Goal: Find specific page/section: Find specific page/section

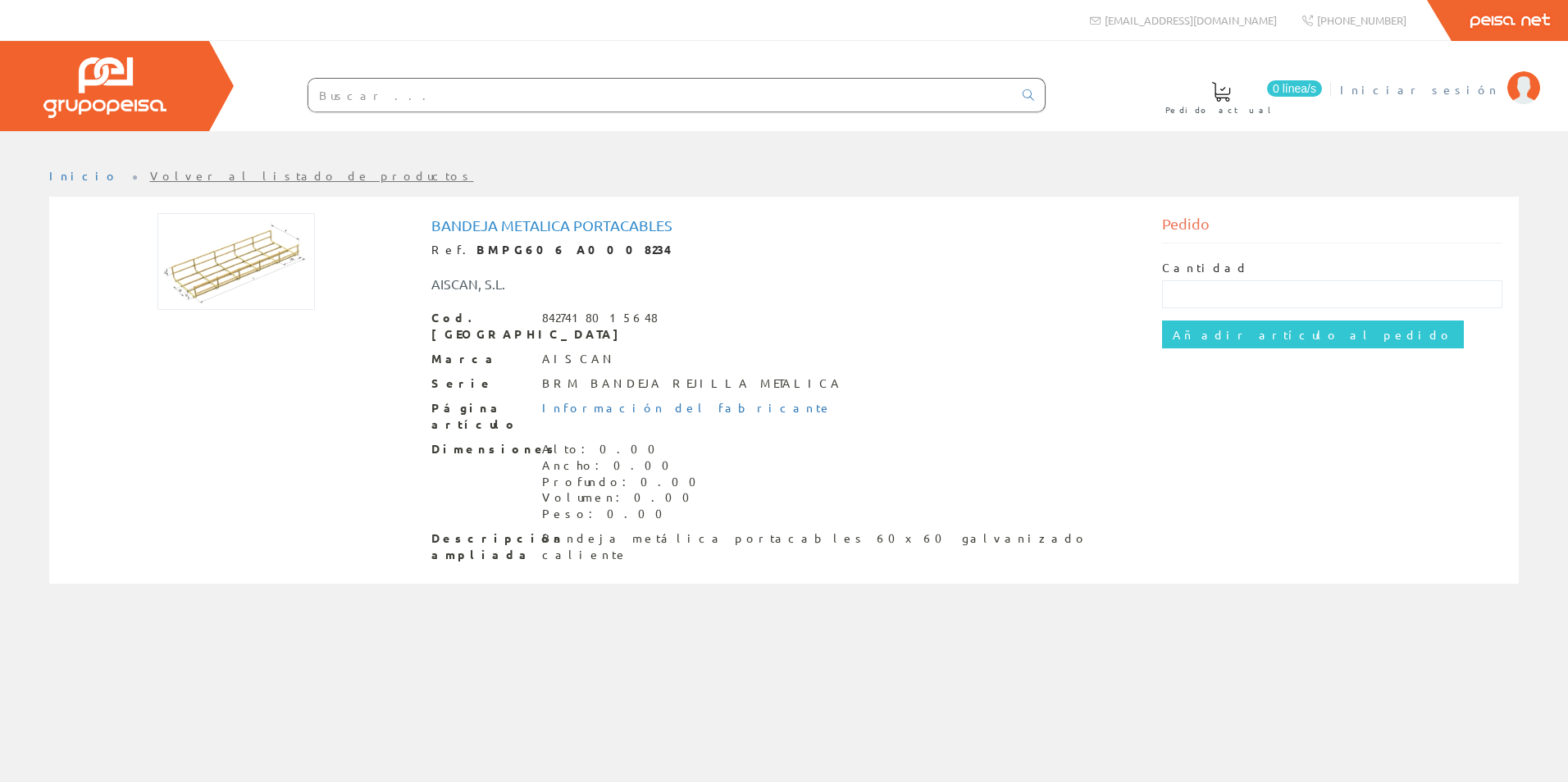
click at [1477, 82] on span "Iniciar sesión" at bounding box center [1419, 89] width 159 height 17
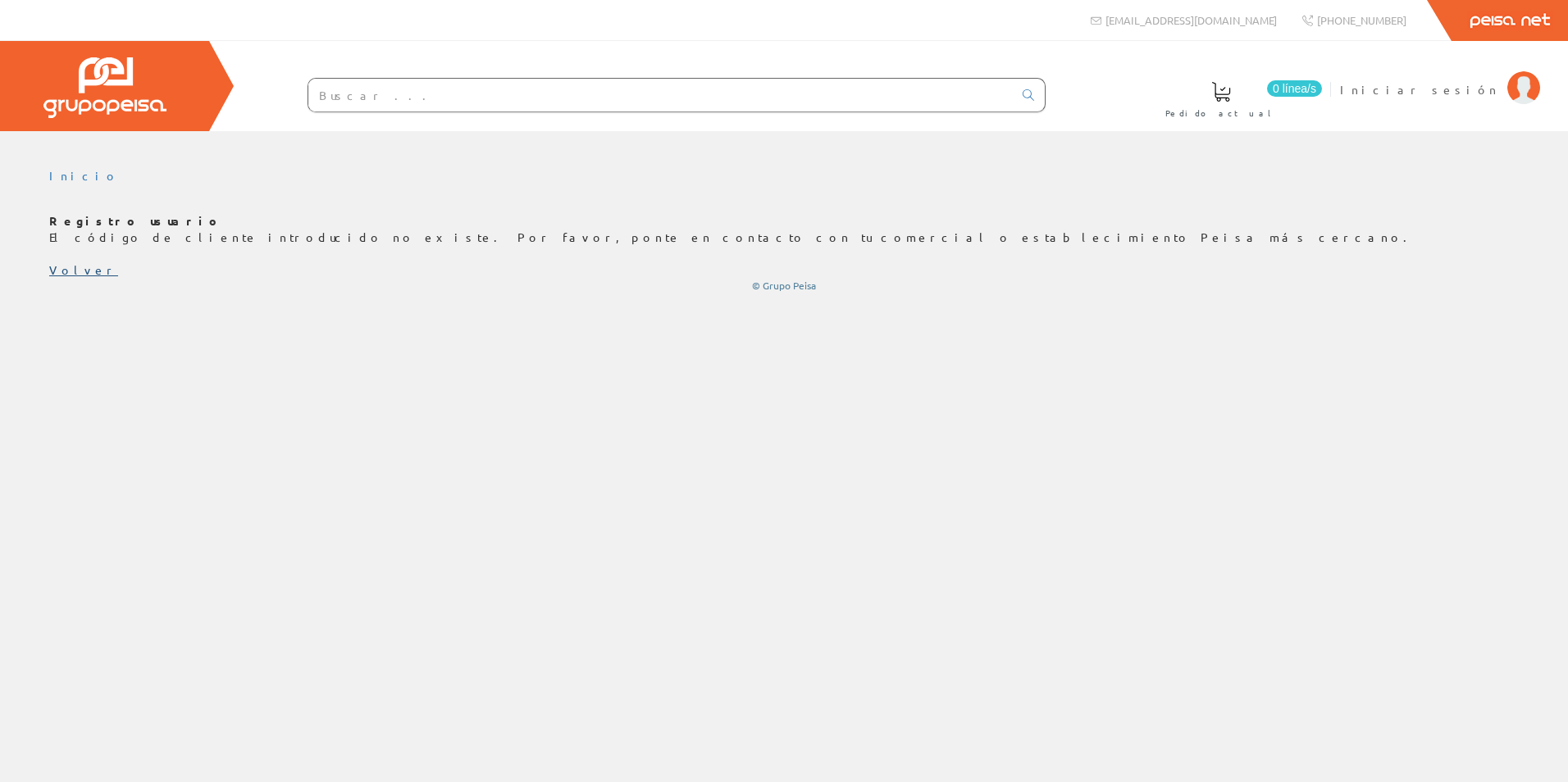
click at [62, 267] on link "Volver" at bounding box center [84, 269] width 69 height 15
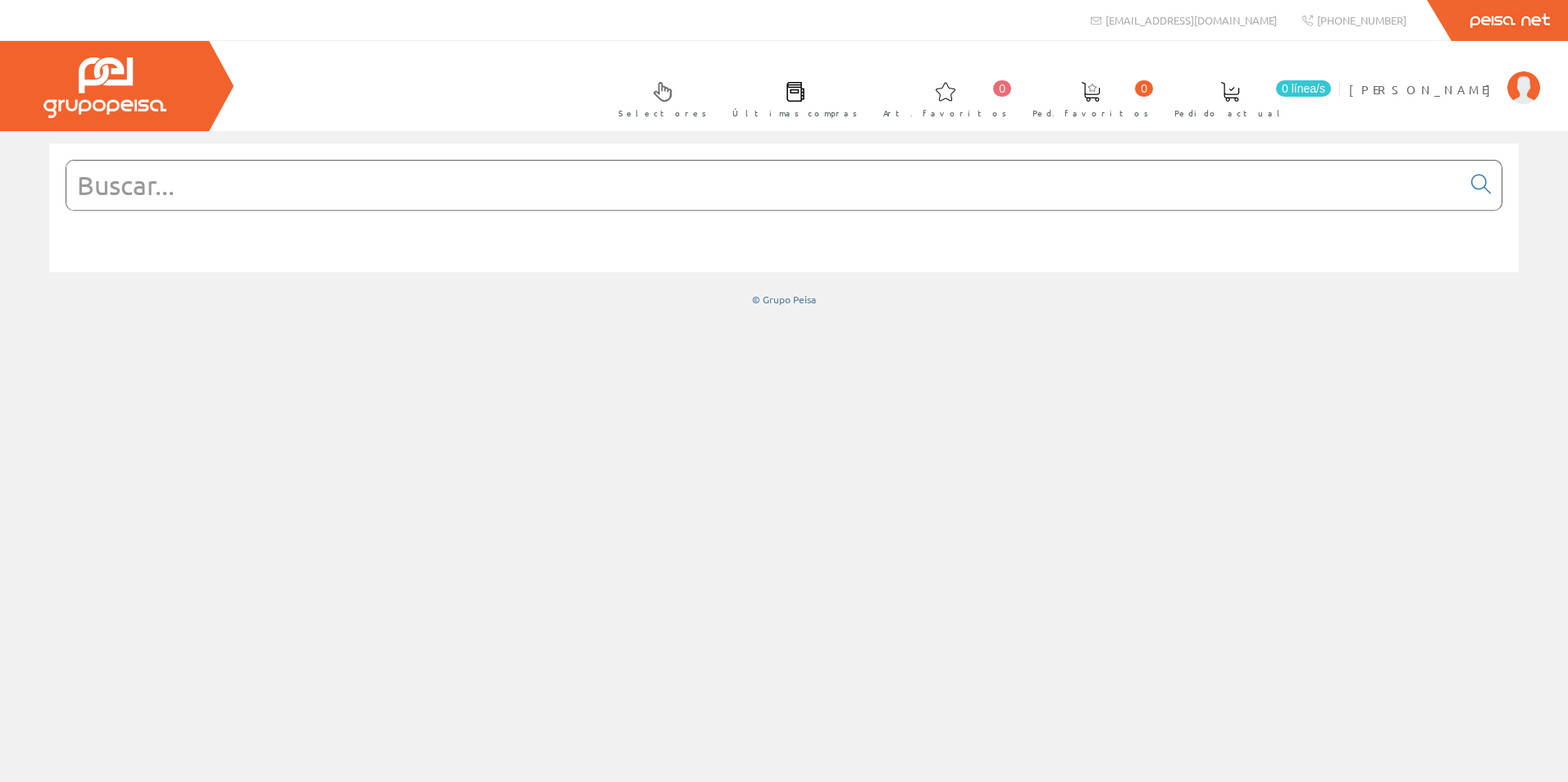
click at [805, 96] on span at bounding box center [795, 92] width 19 height 19
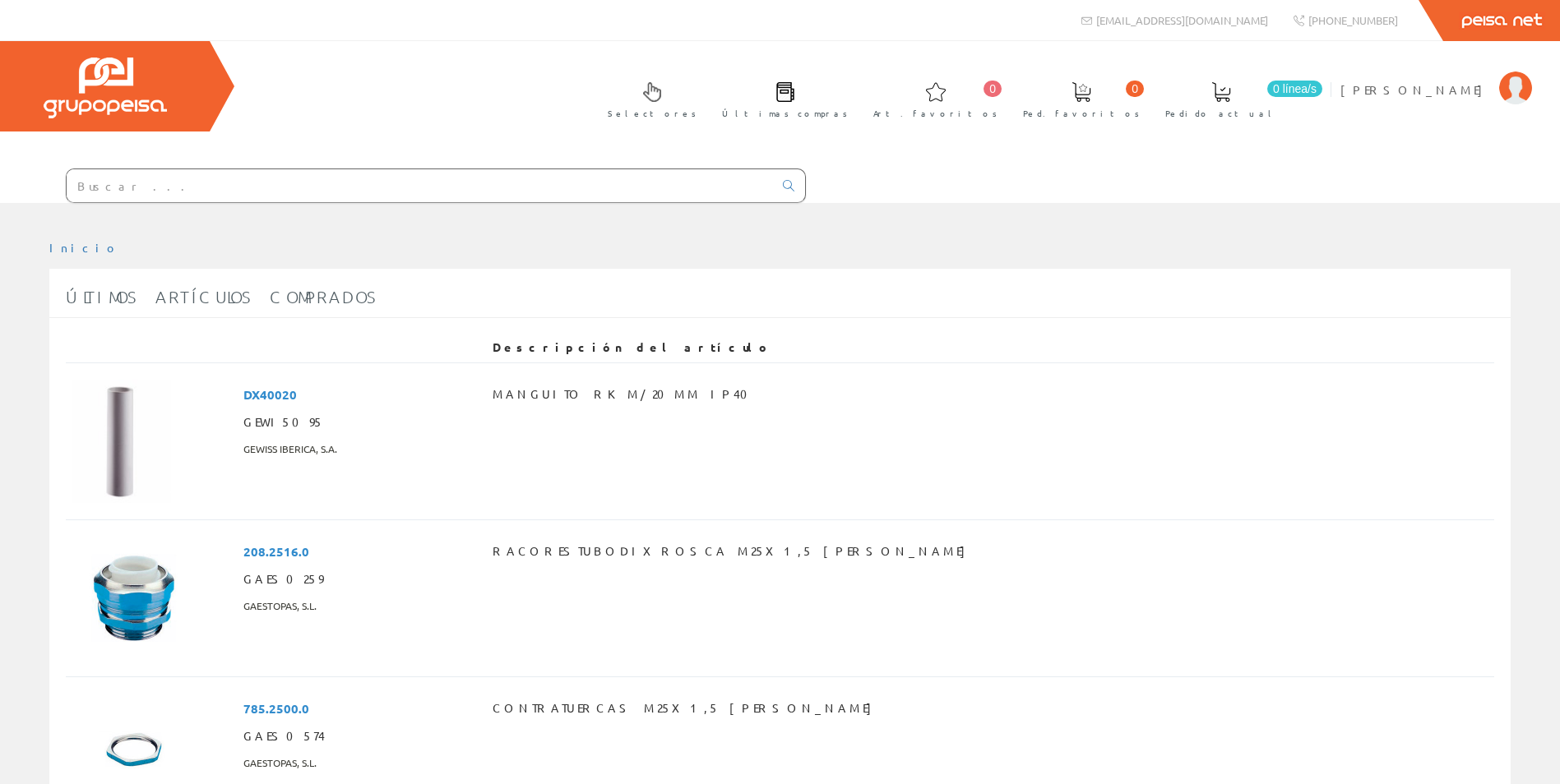
click at [83, 95] on img at bounding box center [104, 88] width 123 height 61
